Goal: Task Accomplishment & Management: Complete application form

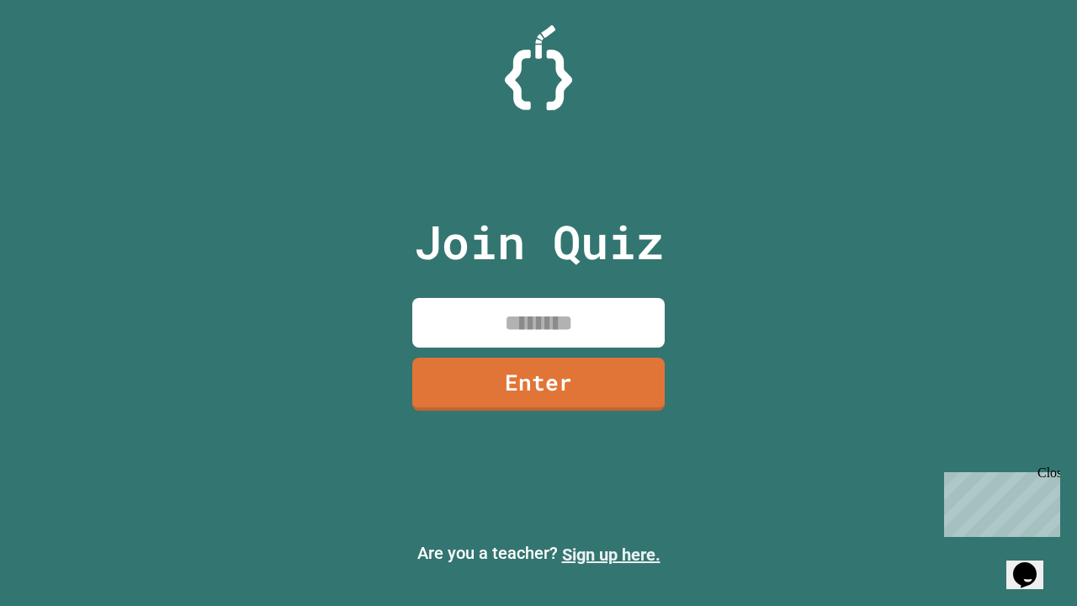
click at [611, 554] on link "Sign up here." at bounding box center [611, 554] width 98 height 20
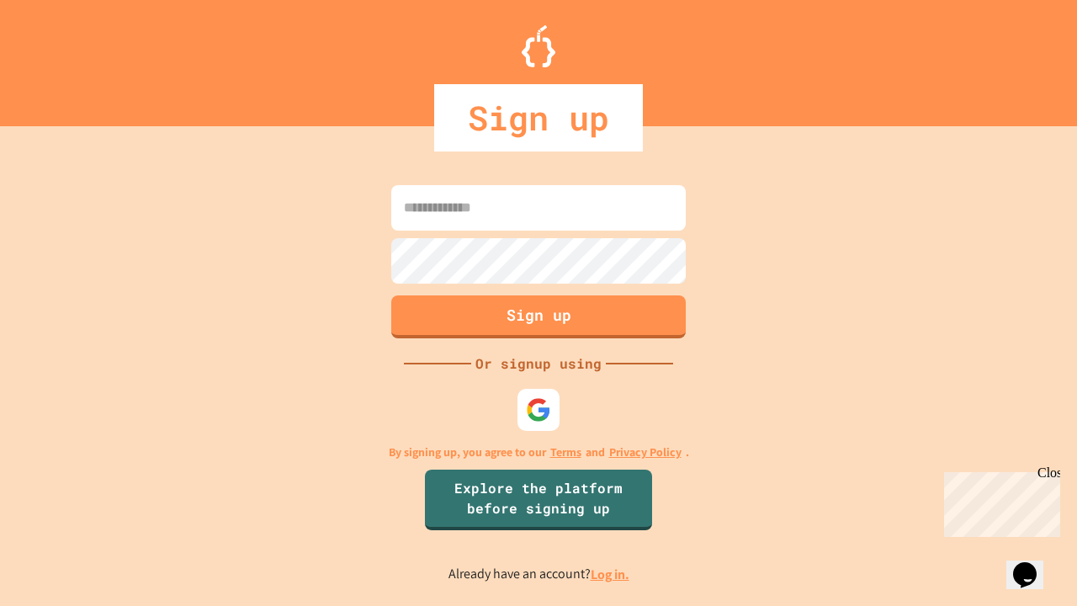
click at [611, 574] on link "Log in." at bounding box center [609, 574] width 39 height 18
